Goal: Information Seeking & Learning: Check status

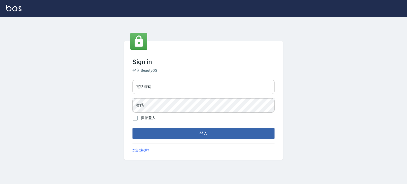
click at [196, 84] on input "電話號碼" at bounding box center [203, 87] width 142 height 14
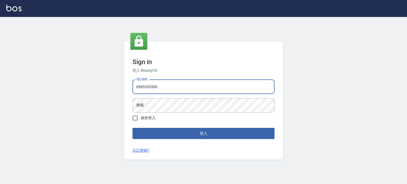
click at [177, 85] on input "0985335300" at bounding box center [203, 87] width 142 height 14
type input "0"
type input "0977239969"
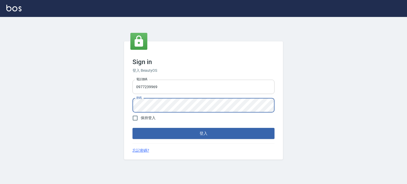
click at [132, 128] on button "登入" at bounding box center [203, 133] width 142 height 11
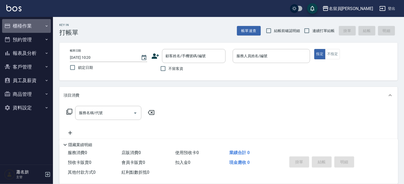
click at [34, 26] on button "櫃檯作業" at bounding box center [26, 26] width 49 height 14
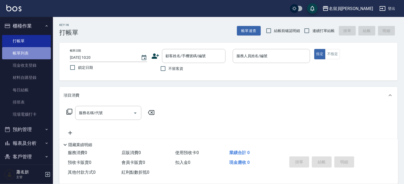
click at [37, 47] on link "帳單列表" at bounding box center [26, 53] width 49 height 12
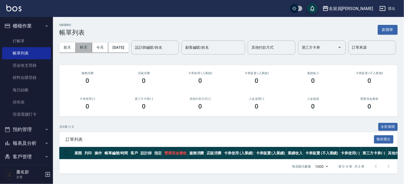
click at [81, 49] on button "昨天" at bounding box center [84, 48] width 16 height 10
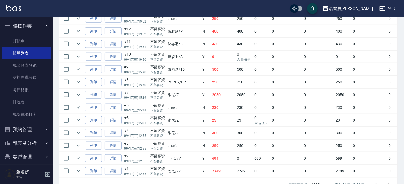
scroll to position [228, 0]
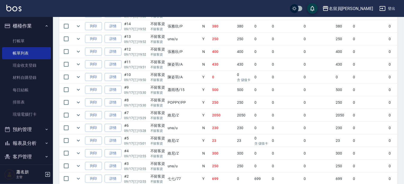
click at [320, 160] on td "0" at bounding box center [319, 153] width 32 height 12
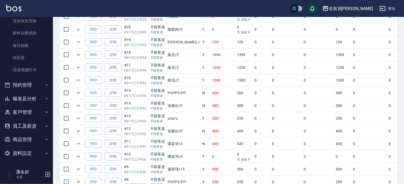
scroll to position [46, 0]
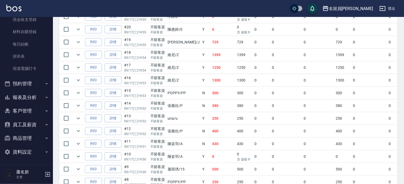
click at [31, 97] on button "報表及分析" at bounding box center [26, 98] width 49 height 14
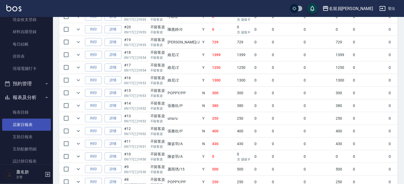
click at [28, 126] on link "店家日報表" at bounding box center [26, 125] width 49 height 12
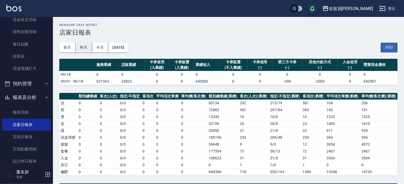
click at [83, 46] on button "昨天" at bounding box center [84, 48] width 16 height 10
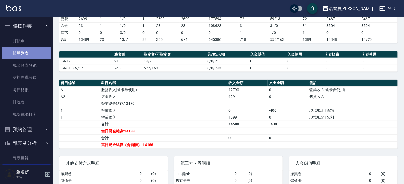
click at [31, 56] on link "帳單列表" at bounding box center [26, 53] width 49 height 12
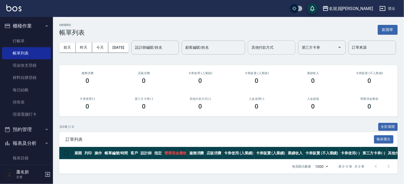
scroll to position [17, 0]
click at [87, 43] on button "昨天" at bounding box center [84, 48] width 16 height 10
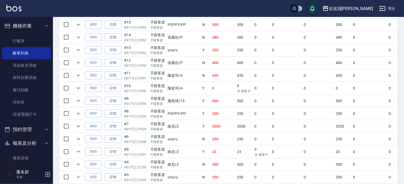
scroll to position [281, 0]
